Goal: Transaction & Acquisition: Purchase product/service

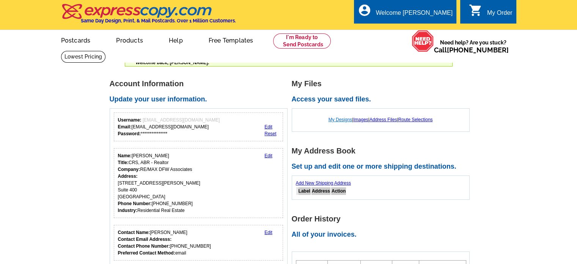
click at [333, 118] on link "My Designs" at bounding box center [341, 119] width 24 height 5
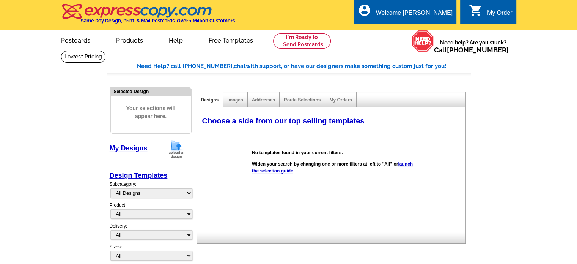
click at [276, 171] on link "launch the selection guide" at bounding box center [332, 167] width 161 height 12
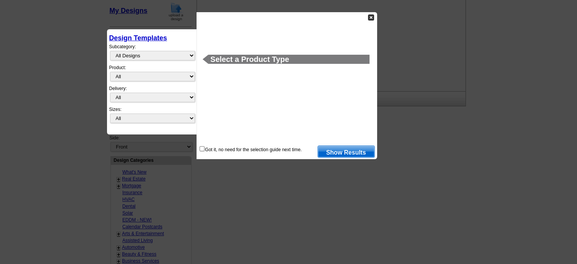
scroll to position [142, 0]
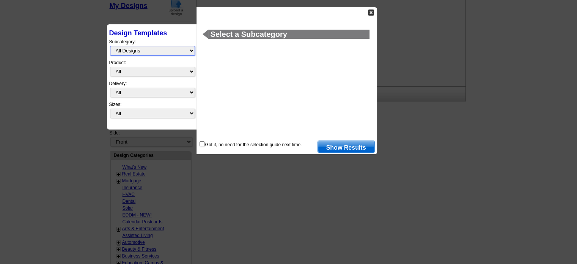
click at [192, 52] on select "All Designs Finished Designs Unfinished Designs" at bounding box center [152, 50] width 85 height 9
click at [126, 50] on select "All Designs Finished Designs Unfinished Designs" at bounding box center [152, 50] width 85 height 9
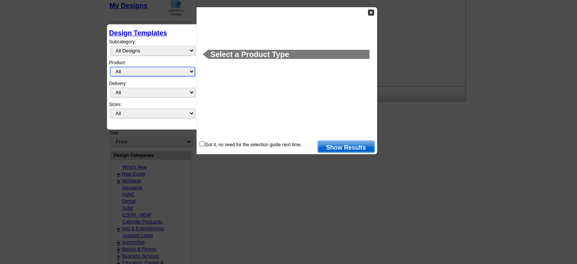
click at [190, 71] on select "All Postcards Letters and flyers Business Cards Door Hangers Greeting Cards" at bounding box center [152, 71] width 85 height 9
select select "3"
click at [110, 67] on select "All Postcards Letters and flyers Business Cards Door Hangers Greeting Cards" at bounding box center [152, 71] width 85 height 9
select select "5"
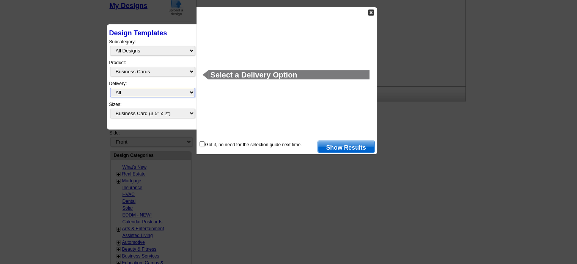
click at [193, 91] on select "All First Class Mail Shipped to Me EDDM Save 66% on Postage" at bounding box center [152, 92] width 85 height 9
select select "3"
click at [110, 88] on select "All First Class Mail Shipped to Me EDDM Save 66% on Postage" at bounding box center [152, 92] width 85 height 9
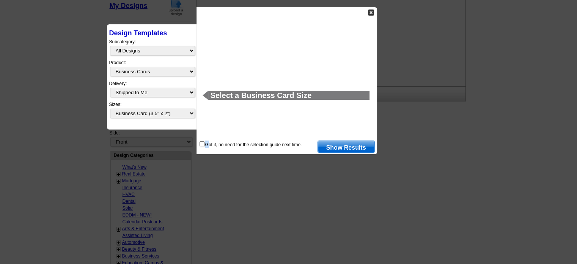
drag, startPoint x: 207, startPoint y: 147, endPoint x: 202, endPoint y: 142, distance: 7.5
click at [202, 142] on div "Got it, no need for the selection guide next time." at bounding box center [250, 144] width 103 height 8
click at [201, 143] on input "checkbox" at bounding box center [202, 143] width 5 height 5
checkbox input "true"
click at [345, 148] on link "Show Results" at bounding box center [346, 146] width 57 height 12
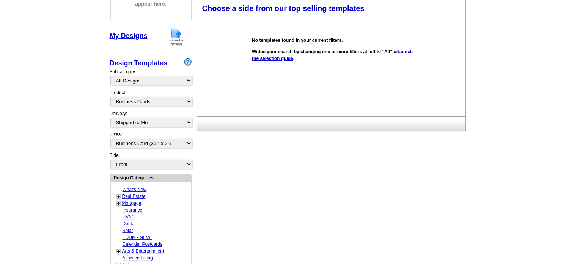
scroll to position [112, 0]
click at [127, 194] on link "Real Estate" at bounding box center [134, 196] width 24 height 5
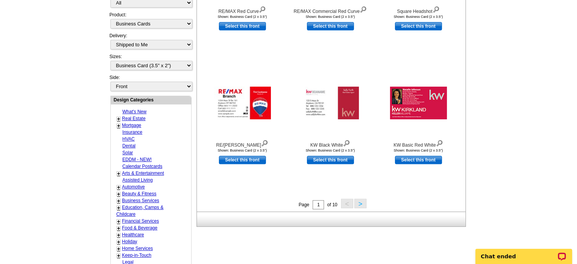
scroll to position [214, 0]
click at [359, 206] on button ">" at bounding box center [360, 203] width 12 height 9
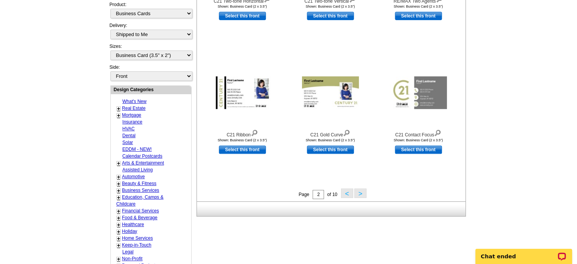
scroll to position [227, 0]
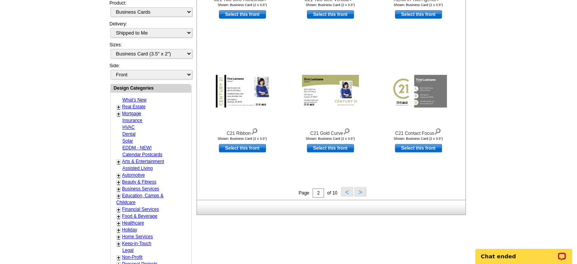
click at [360, 194] on button ">" at bounding box center [360, 191] width 12 height 9
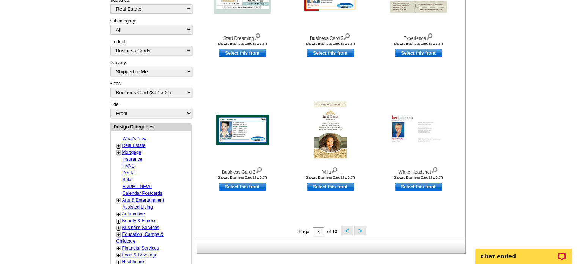
scroll to position [203, 0]
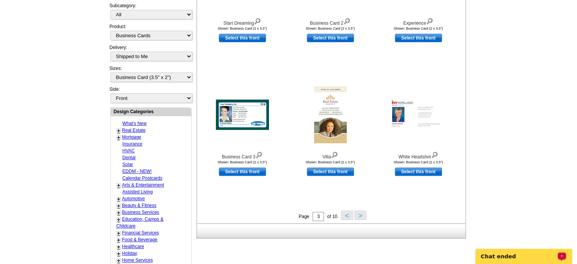
click at [364, 217] on button ">" at bounding box center [360, 214] width 12 height 9
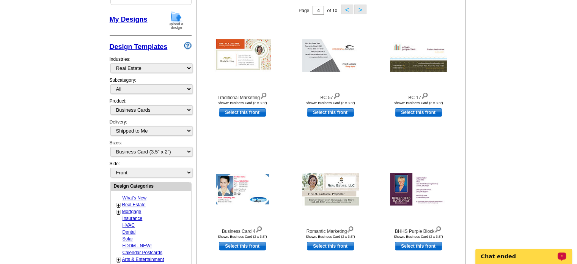
scroll to position [199, 0]
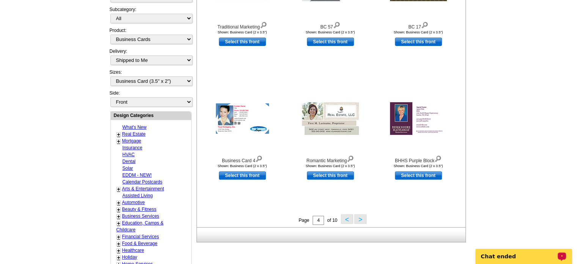
click at [363, 218] on button ">" at bounding box center [360, 218] width 12 height 9
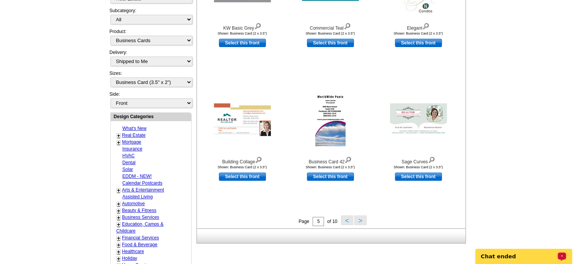
scroll to position [233, 0]
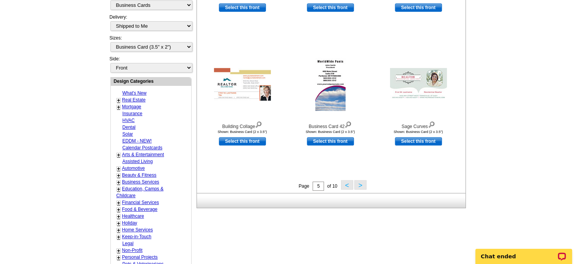
click at [359, 184] on button ">" at bounding box center [360, 184] width 12 height 9
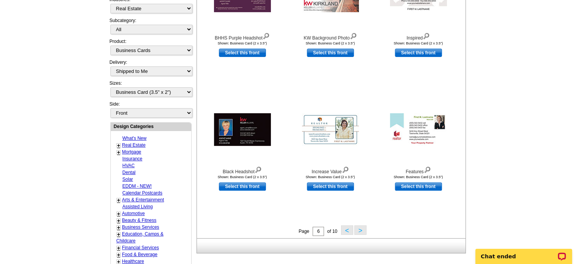
scroll to position [203, 0]
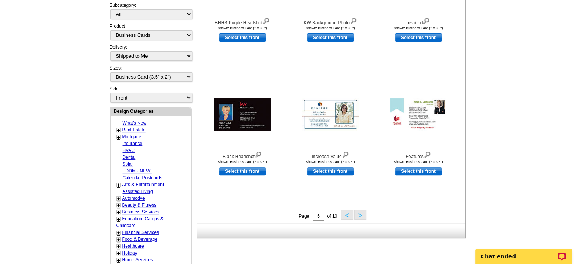
click at [366, 216] on button ">" at bounding box center [360, 214] width 12 height 9
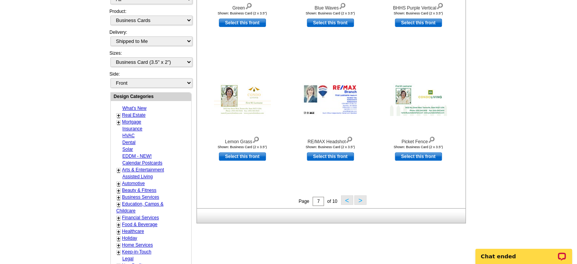
scroll to position [233, 0]
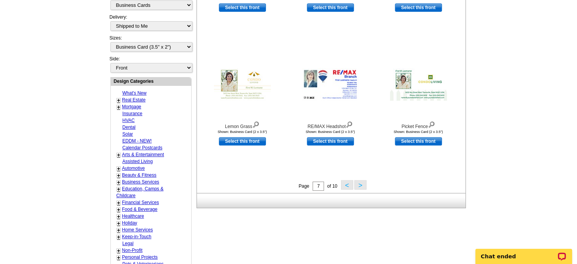
click at [357, 189] on button ">" at bounding box center [360, 184] width 12 height 9
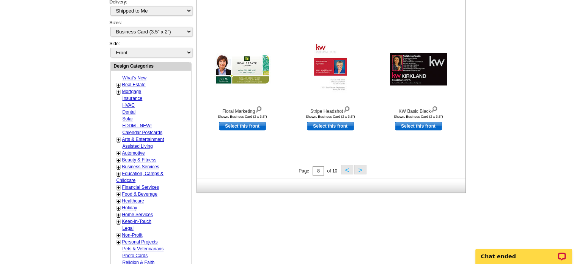
scroll to position [279, 0]
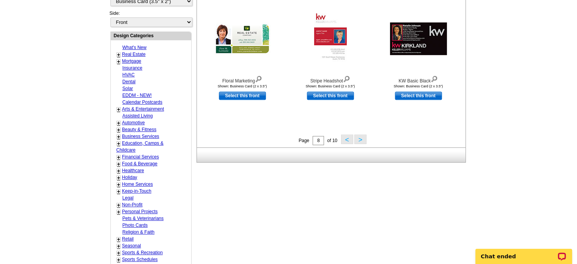
click at [361, 140] on button ">" at bounding box center [360, 138] width 12 height 9
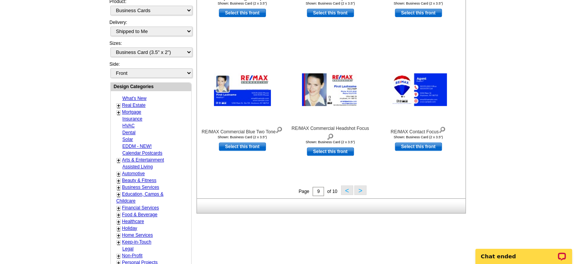
scroll to position [233, 0]
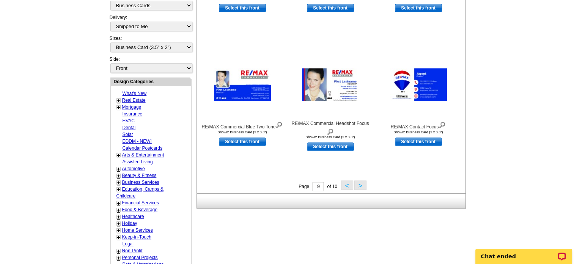
click at [359, 187] on button ">" at bounding box center [360, 184] width 12 height 9
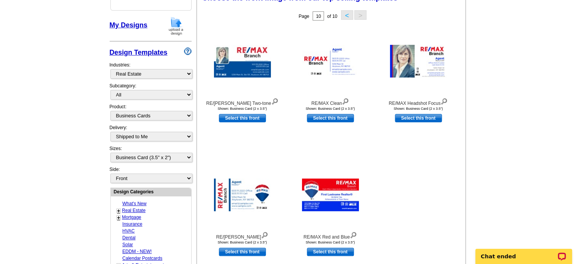
scroll to position [121, 0]
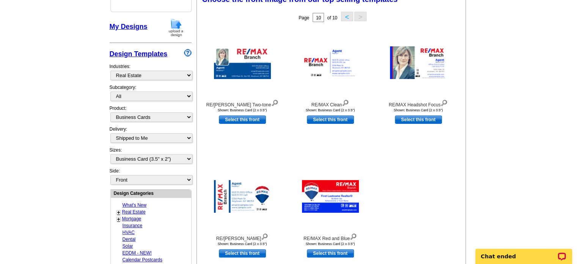
click at [347, 18] on button "<" at bounding box center [347, 16] width 12 height 9
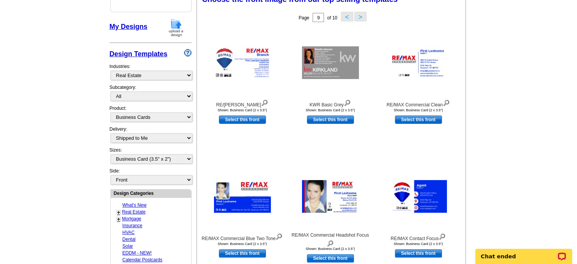
click at [358, 17] on button ">" at bounding box center [360, 16] width 12 height 9
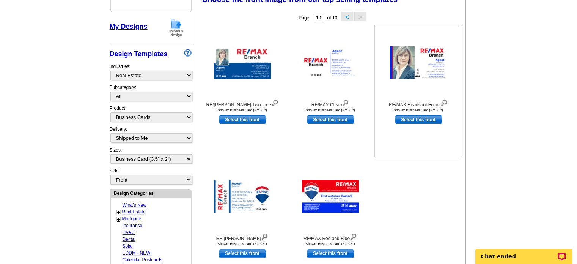
click at [400, 68] on img at bounding box center [418, 62] width 57 height 33
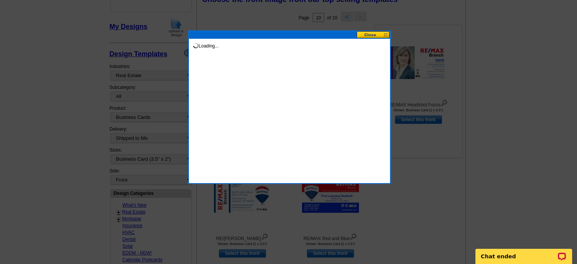
click at [400, 68] on div at bounding box center [288, 71] width 577 height 385
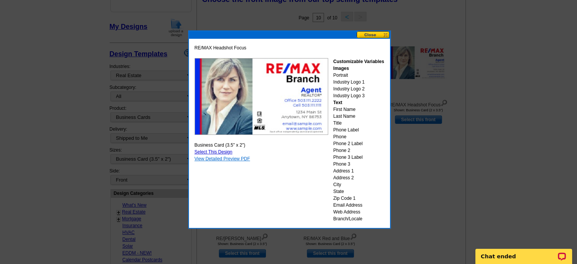
click at [237, 157] on link "View Detailed Preview PDF" at bounding box center [223, 158] width 56 height 5
click at [225, 151] on link "Select This Design" at bounding box center [214, 151] width 38 height 5
select select "back"
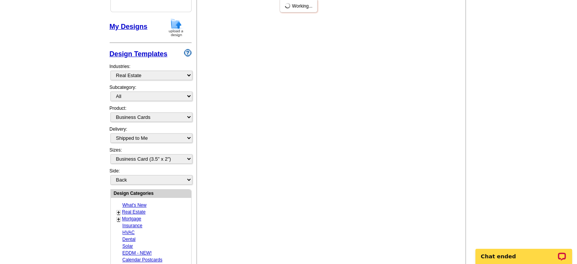
scroll to position [0, 0]
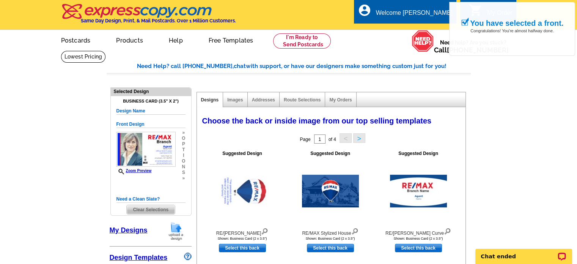
click at [225, 151] on b "Suggested Design" at bounding box center [242, 153] width 40 height 5
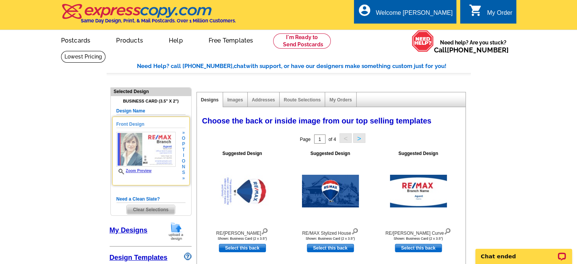
click at [132, 151] on img at bounding box center [145, 149] width 59 height 35
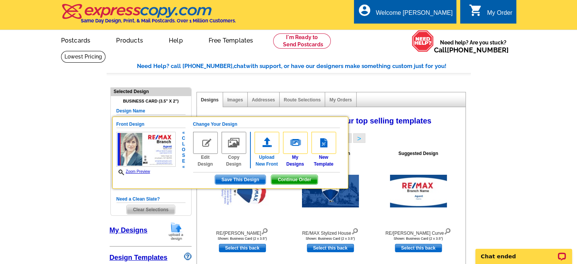
click at [268, 147] on img at bounding box center [267, 143] width 25 height 22
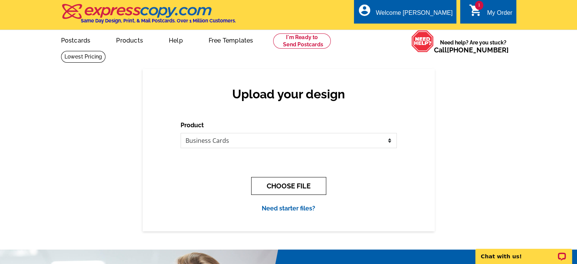
click at [284, 188] on button "CHOOSE FILE" at bounding box center [288, 186] width 75 height 18
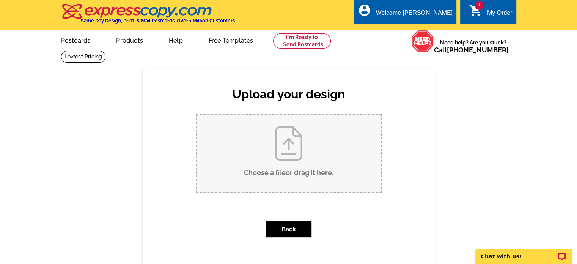
click at [312, 148] on input "Choose a file or drag it here ." at bounding box center [289, 153] width 184 height 77
type input "C:\fakepath\Kathy new pic.jpg"
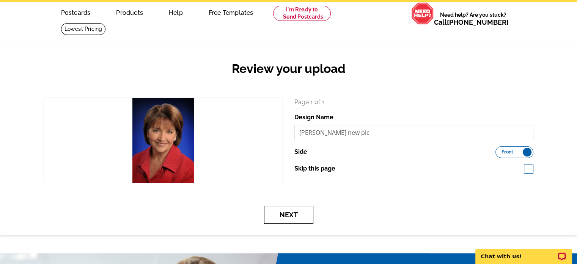
scroll to position [28, 0]
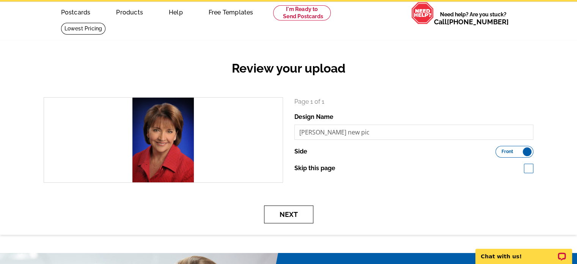
click at [283, 211] on button "Next" at bounding box center [288, 214] width 49 height 18
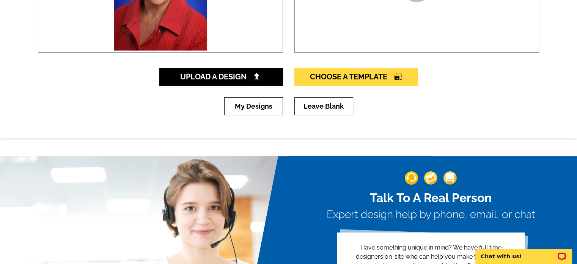
scroll to position [145, 0]
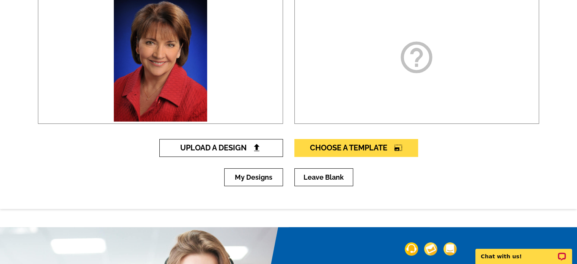
click at [252, 149] on span "Upload A Design" at bounding box center [221, 147] width 82 height 9
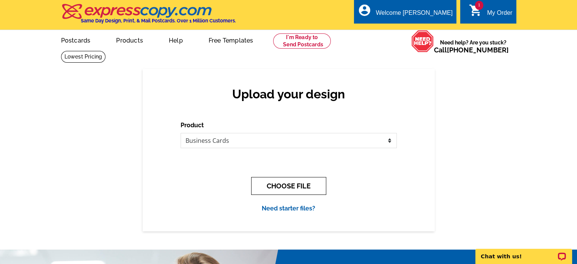
click at [291, 187] on button "CHOOSE FILE" at bounding box center [288, 186] width 75 height 18
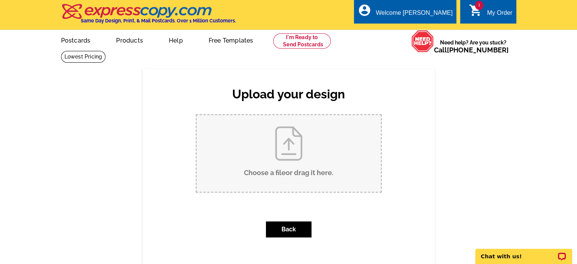
click at [286, 144] on input "Choose a file or drag it here ." at bounding box center [289, 153] width 184 height 77
type input "C:\fakepath\HPScan.exe"
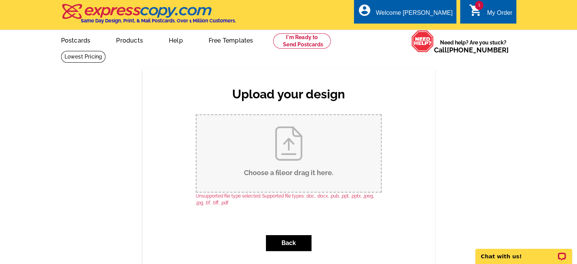
click at [299, 153] on input "Choose a file or drag it here ." at bounding box center [289, 153] width 184 height 77
click at [293, 145] on input "Choose a file or drag it here ." at bounding box center [289, 153] width 184 height 77
click at [293, 143] on input "Choose a file or drag it here ." at bounding box center [289, 153] width 184 height 77
click at [291, 242] on button "Back" at bounding box center [289, 243] width 46 height 16
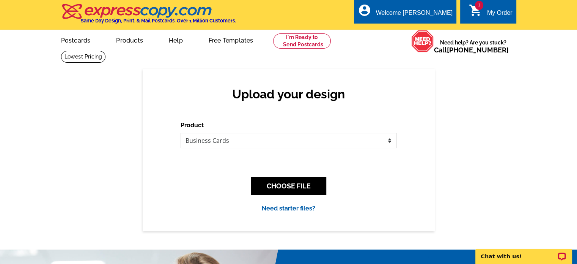
click at [308, 209] on link "Need starter files?" at bounding box center [289, 208] width 54 height 7
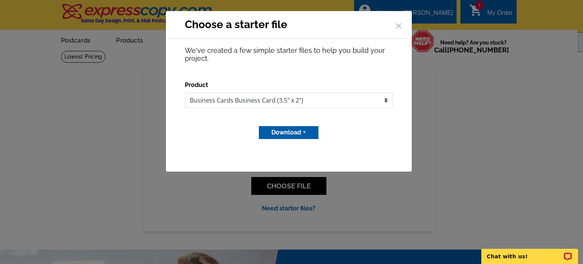
click at [305, 132] on button "Download" at bounding box center [289, 132] width 60 height 13
click at [284, 159] on link "Adobe PDF file" at bounding box center [288, 159] width 60 height 11
click at [282, 137] on button "Download" at bounding box center [289, 132] width 60 height 13
click at [457, 115] on div "Choose a starter file × We've created a few simple starter files to help you bu…" at bounding box center [291, 132] width 583 height 264
